Goal: Task Accomplishment & Management: Manage account settings

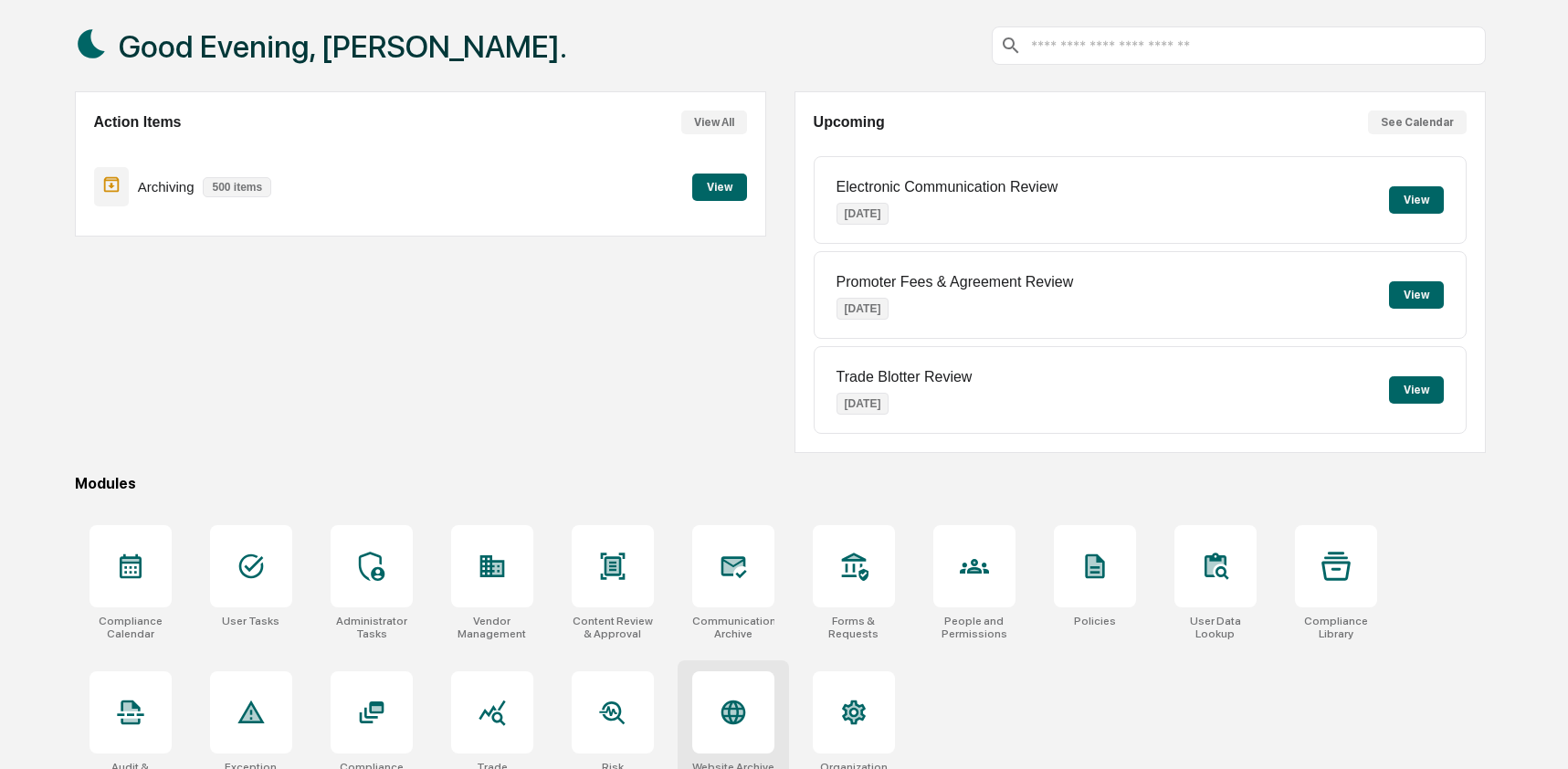
click at [736, 716] on icon at bounding box center [733, 713] width 25 height 25
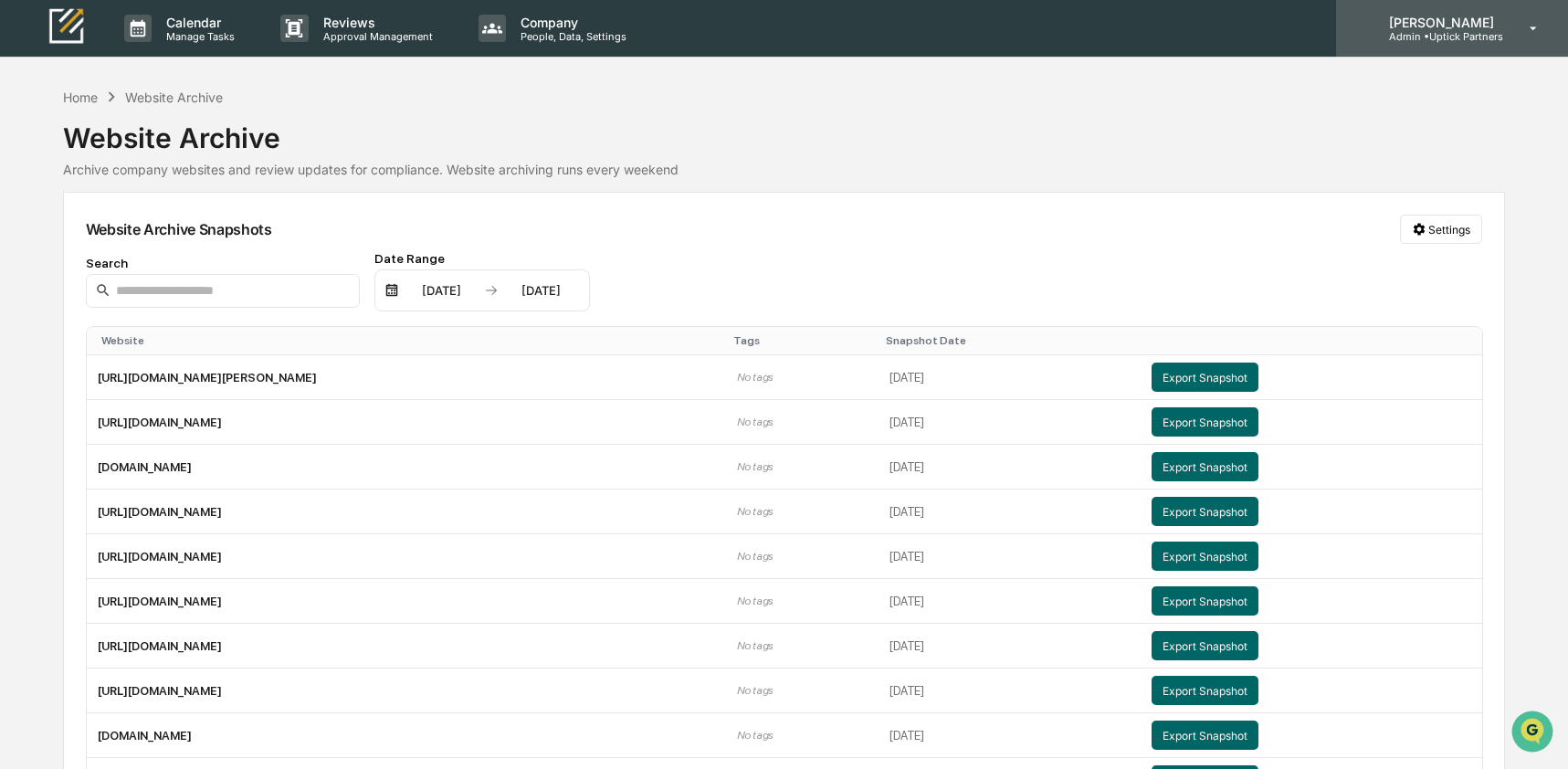
click at [1489, 39] on p "Admin • Uptick Partners" at bounding box center [1439, 36] width 129 height 13
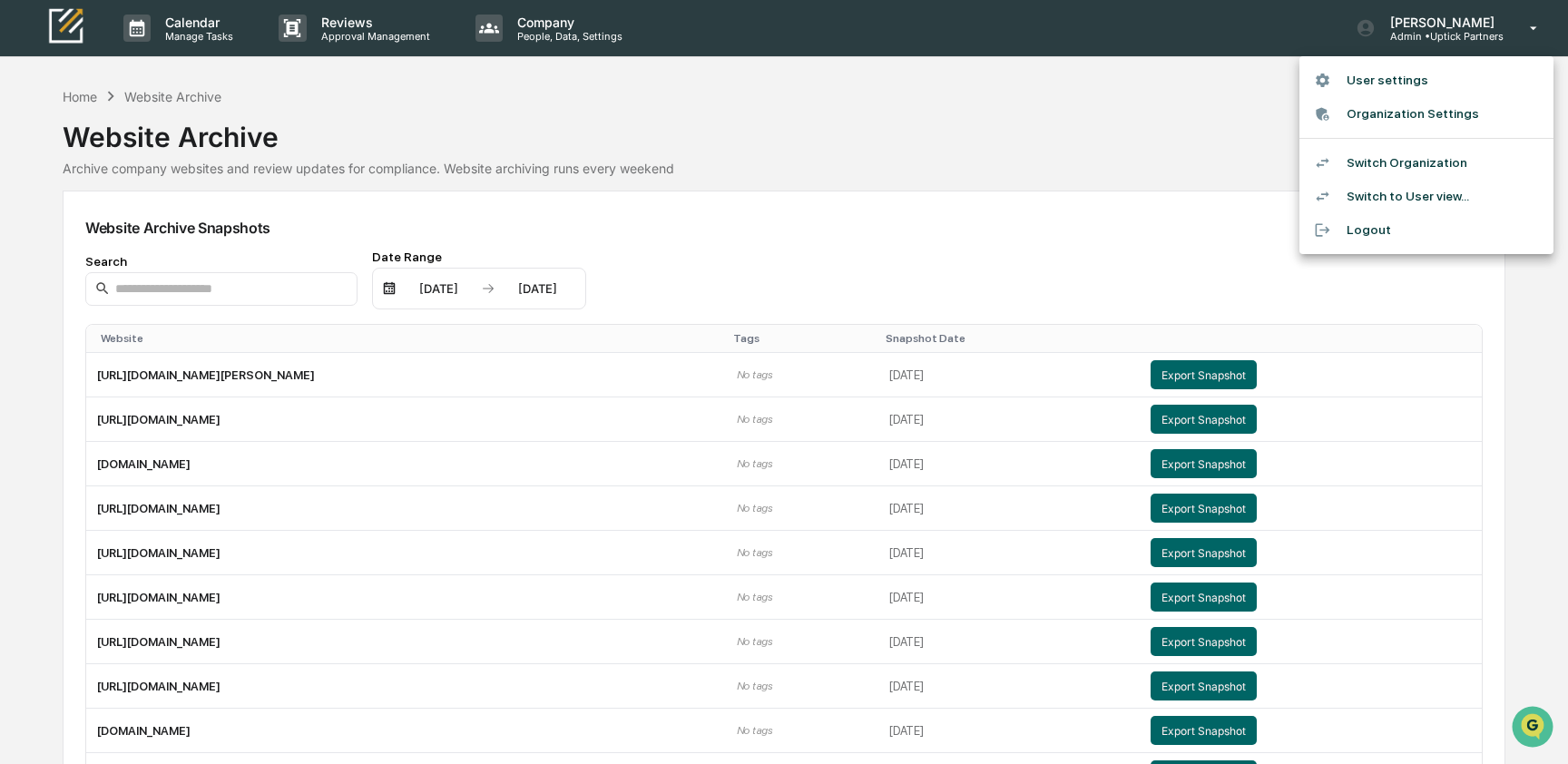
click at [1392, 165] on li "Switch Organization" at bounding box center [1425, 163] width 254 height 34
